Goal: Task Accomplishment & Management: Use online tool/utility

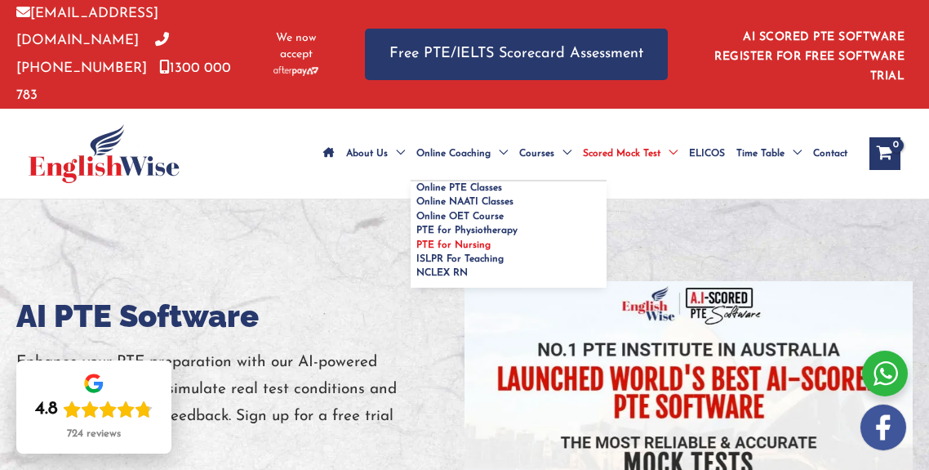
click at [418, 240] on span "PTE for Nursing" at bounding box center [453, 245] width 74 height 10
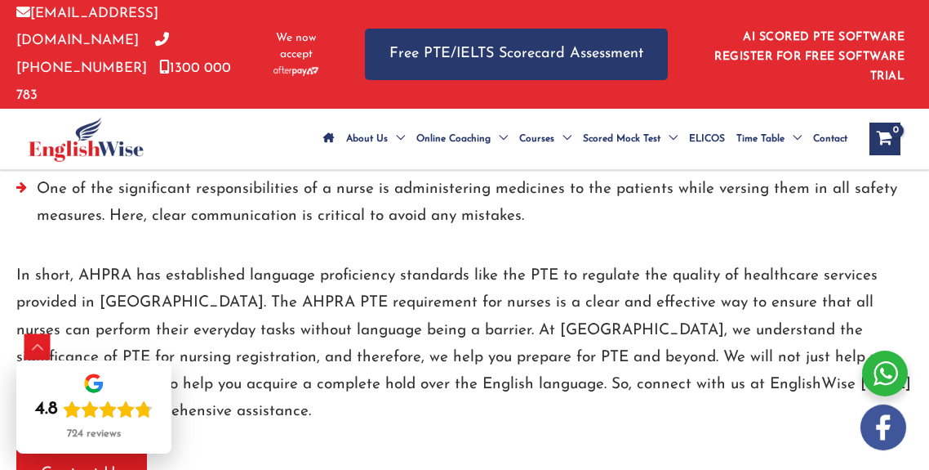
scroll to position [2690, 0]
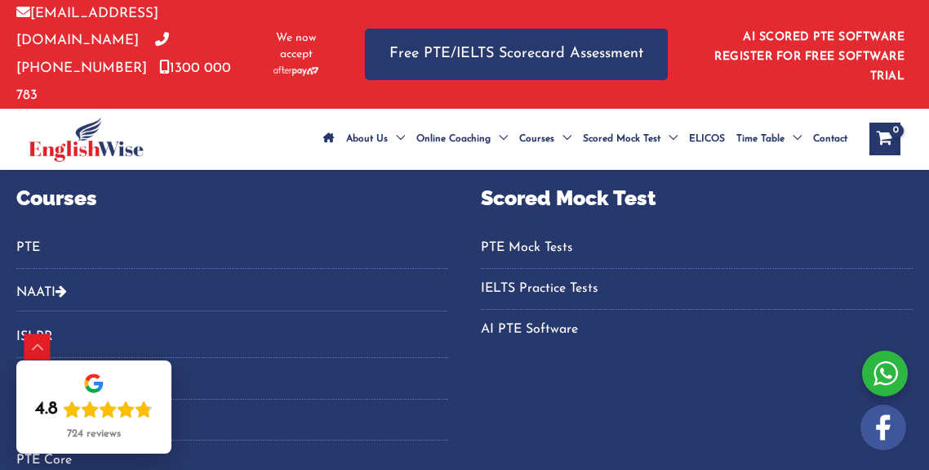
scroll to position [1149, 0]
click at [36, 234] on link "PTE" at bounding box center [232, 247] width 432 height 27
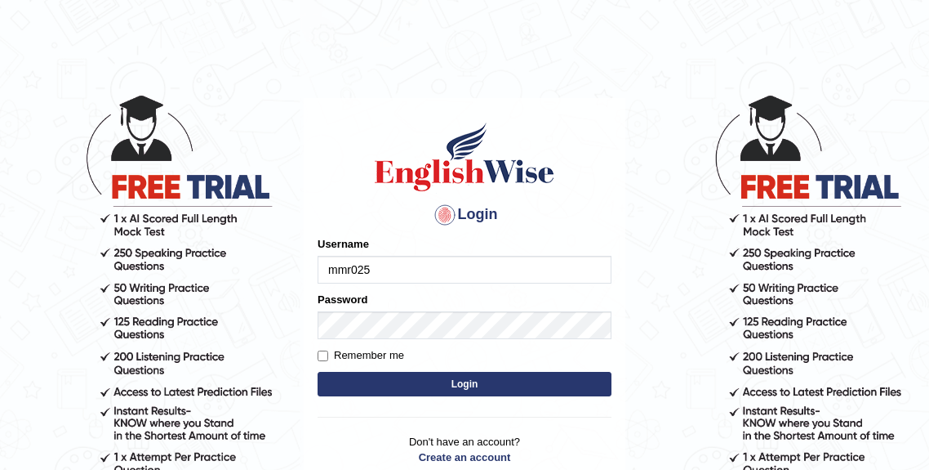
type input "mmr025"
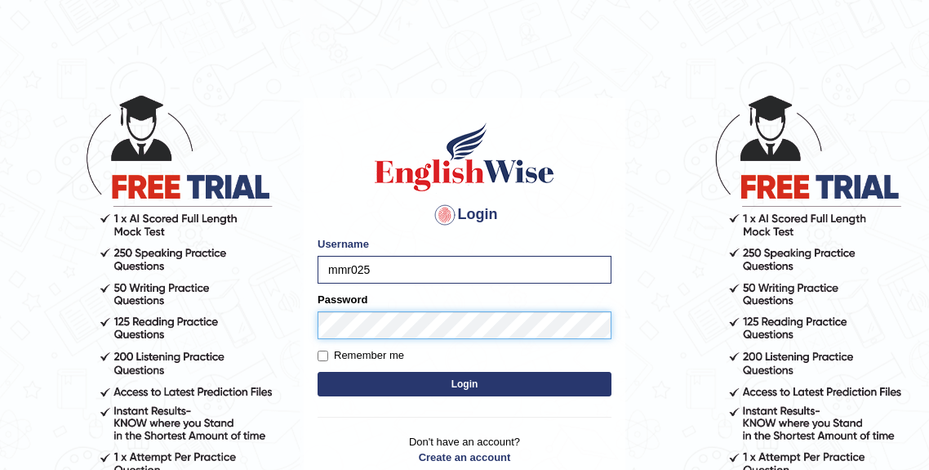
click at [318, 372] on button "Login" at bounding box center [465, 384] width 294 height 24
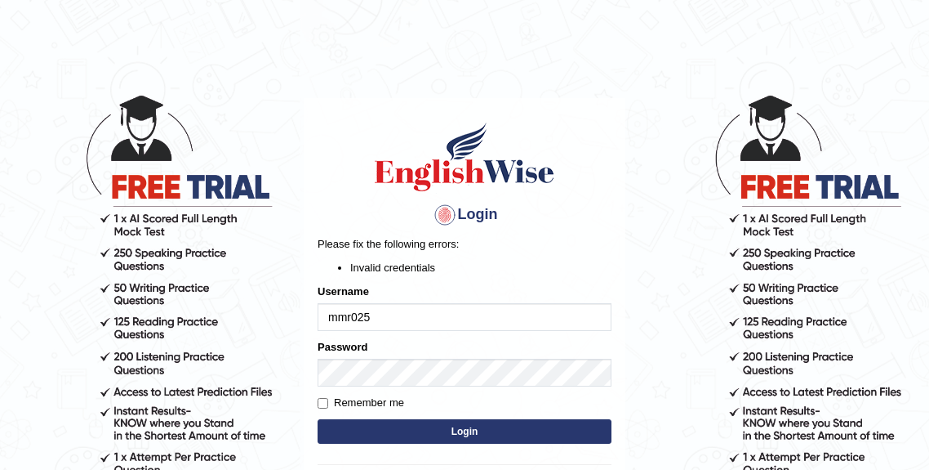
click at [614, 222] on div "Login Please fix the following errors: Invalid credentials Username mmr025 Pass…" at bounding box center [465, 326] width 322 height 456
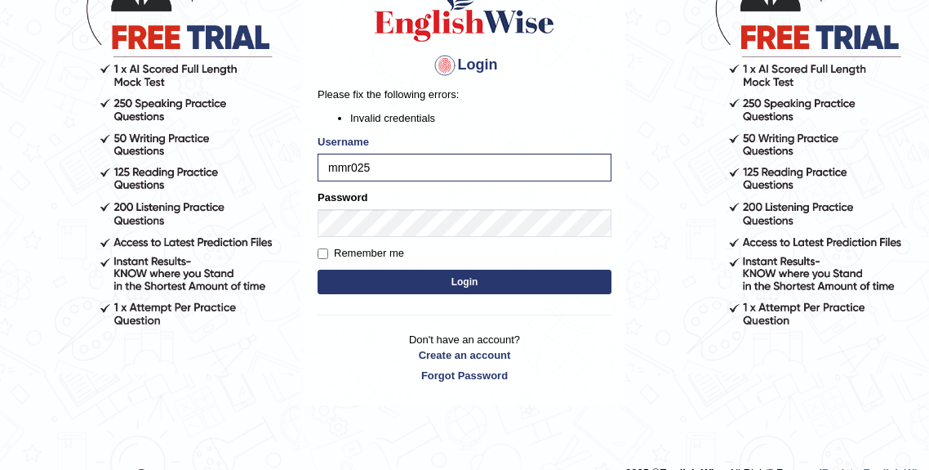
scroll to position [153, 0]
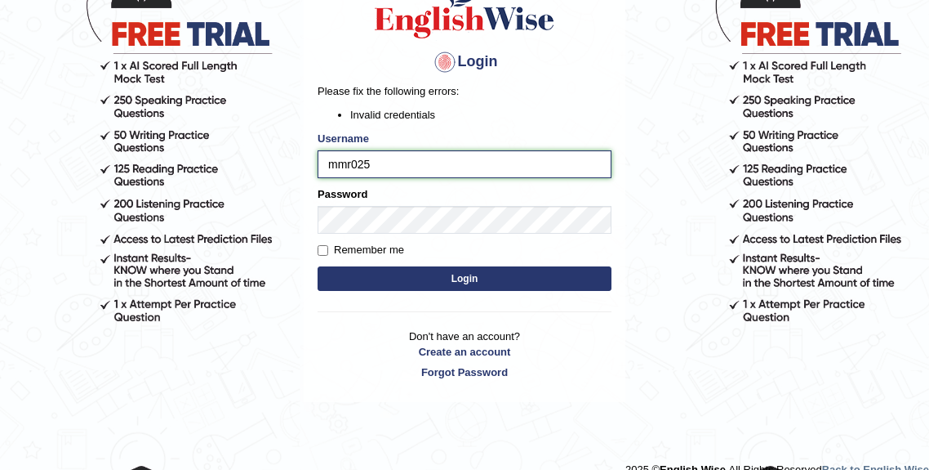
click at [350, 168] on input "mmr025" at bounding box center [465, 164] width 294 height 28
drag, startPoint x: 356, startPoint y: 162, endPoint x: 375, endPoint y: 162, distance: 18.8
click at [356, 162] on input "mmr025" at bounding box center [465, 164] width 294 height 28
type input "mmr25"
click at [412, 291] on button "Login" at bounding box center [465, 278] width 294 height 24
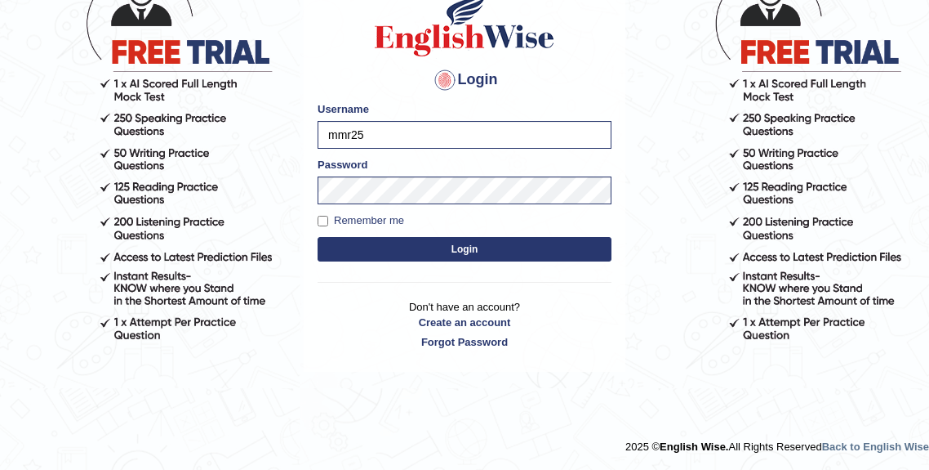
scroll to position [135, 0]
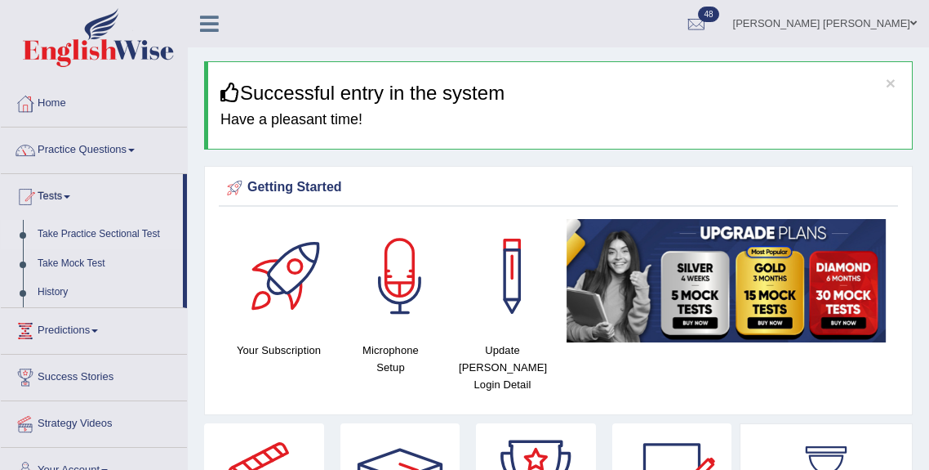
click at [66, 232] on link "Take Practice Sectional Test" at bounding box center [106, 234] width 153 height 29
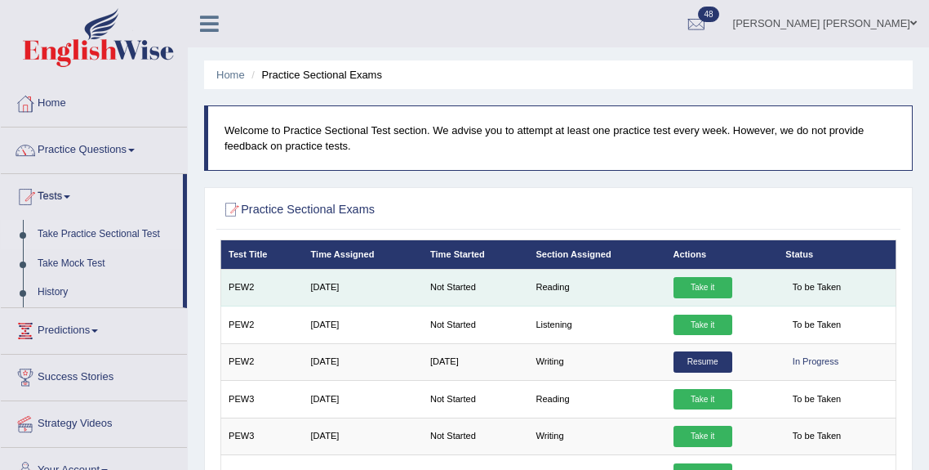
click at [688, 291] on link "Take it" at bounding box center [703, 287] width 59 height 21
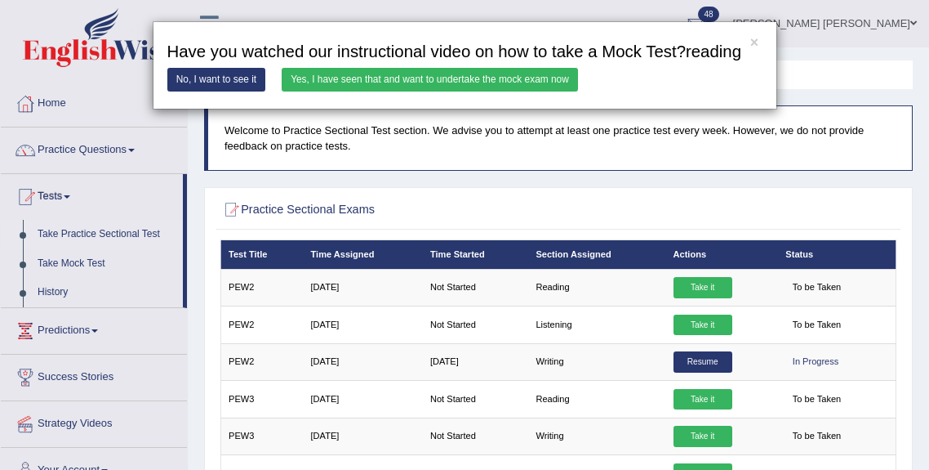
click at [302, 91] on link "Yes, I have seen that and want to undertake the mock exam now" at bounding box center [430, 80] width 296 height 24
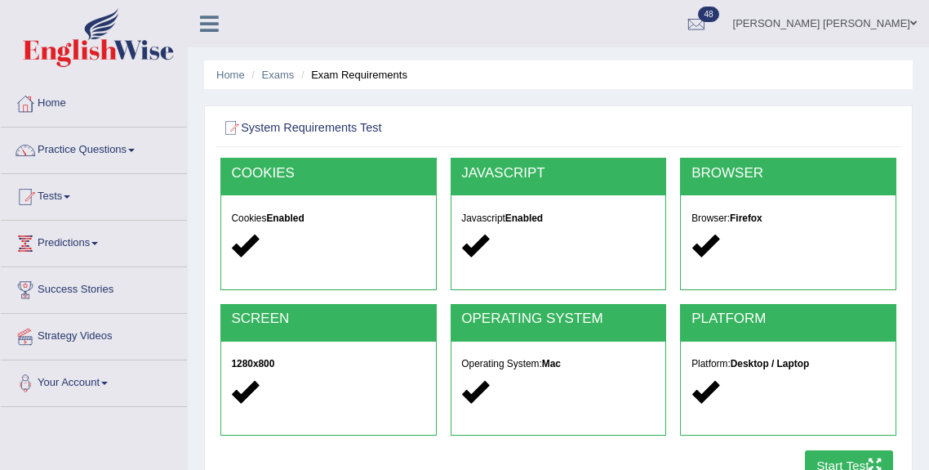
scroll to position [246, 0]
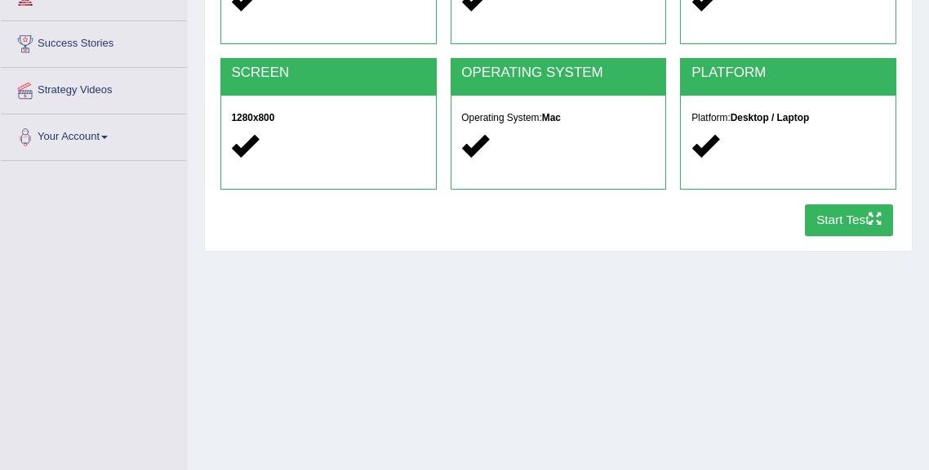
click at [811, 227] on button "Start Test" at bounding box center [849, 220] width 89 height 32
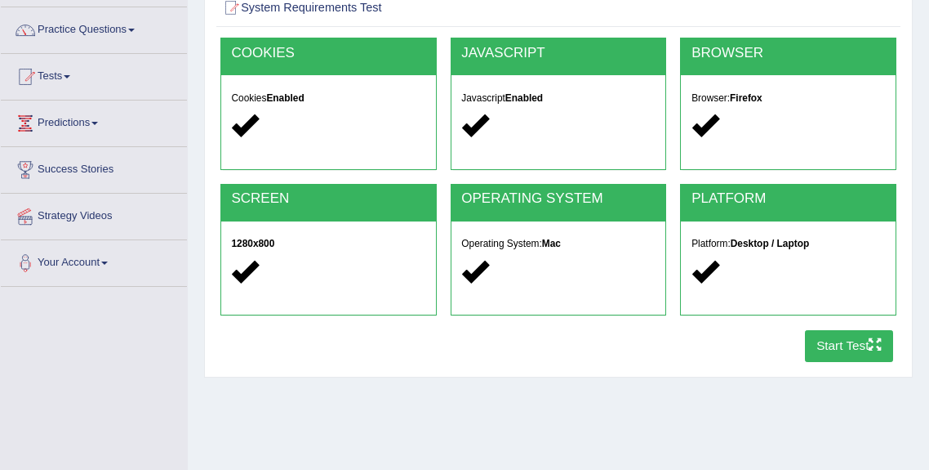
scroll to position [121, 0]
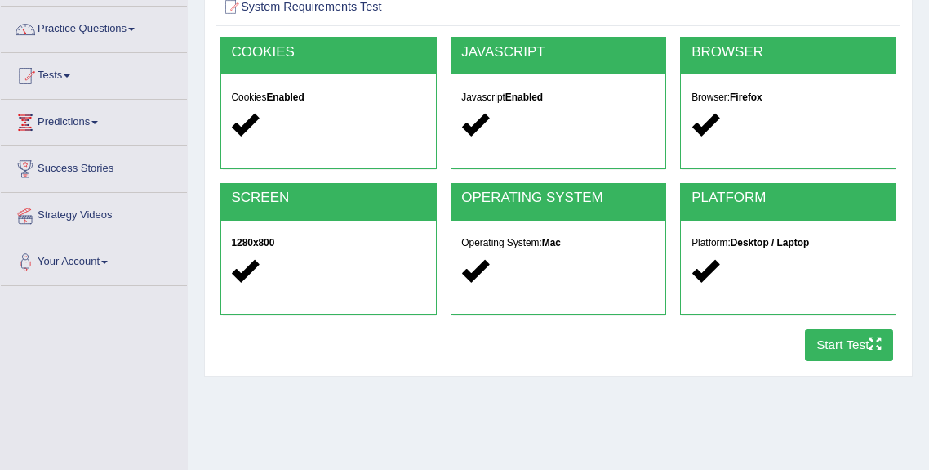
click at [840, 353] on button "Start Test" at bounding box center [849, 345] width 89 height 32
